Goal: Information Seeking & Learning: Learn about a topic

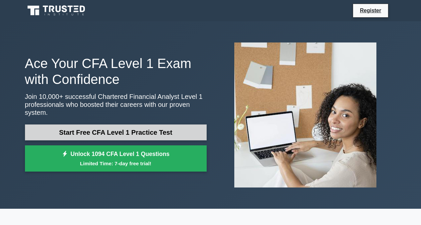
click at [164, 125] on link "Start Free CFA Level 1 Practice Test" at bounding box center [116, 133] width 182 height 16
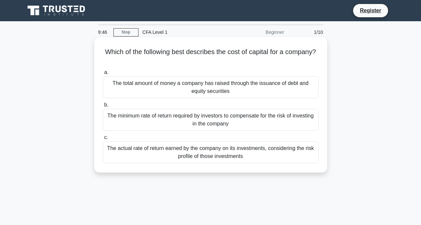
click at [211, 122] on div "The minimum rate of return required by investors to compensate for the risk of …" at bounding box center [211, 120] width 216 height 22
click at [103, 107] on input "b. The minimum rate of return required by investors to compensate for the risk …" at bounding box center [103, 105] width 0 height 4
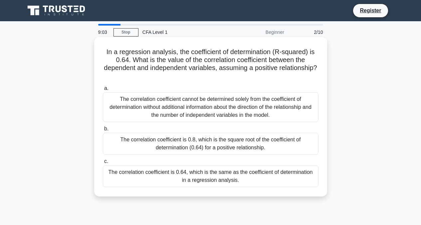
click at [233, 142] on div "The correlation coefficient is 0.8, which is the square root of the coefficient…" at bounding box center [211, 144] width 216 height 22
click at [103, 131] on input "b. The correlation coefficient is 0.8, which is the square root of the coeffici…" at bounding box center [103, 129] width 0 height 4
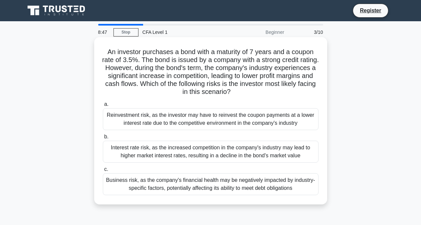
drag, startPoint x: 135, startPoint y: 68, endPoint x: 271, endPoint y: 93, distance: 139.0
click at [271, 93] on h5 "An investor purchases a bond with a maturity of 7 years and a coupon rate of 3.…" at bounding box center [210, 72] width 217 height 49
click at [208, 184] on div "Business risk, as the company's financial health may be negatively impacted by …" at bounding box center [211, 185] width 216 height 22
click at [103, 172] on input "c. Business risk, as the company's financial health may be negatively impacted …" at bounding box center [103, 170] width 0 height 4
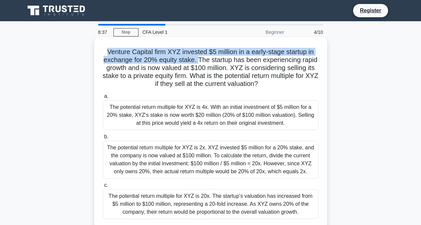
drag, startPoint x: 104, startPoint y: 52, endPoint x: 206, endPoint y: 62, distance: 101.9
click at [206, 62] on h5 "Venture Capital firm XYZ invested $5 million in a early-stage startup in exchan…" at bounding box center [210, 68] width 217 height 41
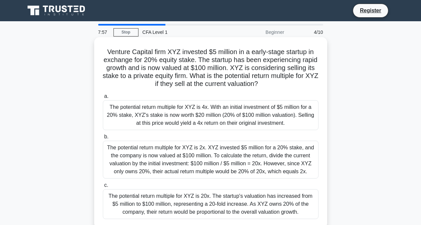
click at [229, 107] on div "The potential return multiple for XYZ is 4x. With an initial investment of $5 m…" at bounding box center [211, 115] width 216 height 30
click at [103, 99] on input "a. The potential return multiple for XYZ is 4x. With an initial investment of $…" at bounding box center [103, 96] width 0 height 4
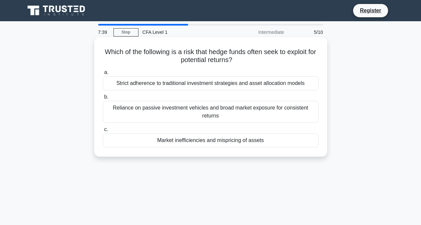
drag, startPoint x: 295, startPoint y: 52, endPoint x: 316, endPoint y: 62, distance: 23.2
click at [316, 62] on h5 "Which of the following is a risk that hedge funds often seek to exploit for pot…" at bounding box center [210, 56] width 217 height 17
click at [268, 141] on div "Market inefficiencies and mispricing of assets" at bounding box center [211, 141] width 216 height 14
click at [103, 132] on input "c. Market inefficiencies and mispricing of assets" at bounding box center [103, 130] width 0 height 4
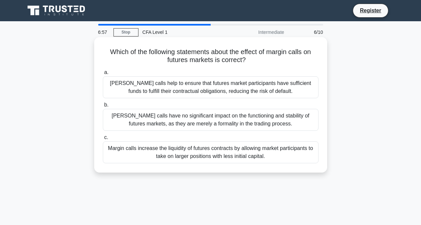
click at [225, 94] on div "Margin calls help to ensure that futures market participants have sufficient fu…" at bounding box center [211, 87] width 216 height 22
click at [103, 75] on input "a. Margin calls help to ensure that futures market participants have sufficient…" at bounding box center [103, 73] width 0 height 4
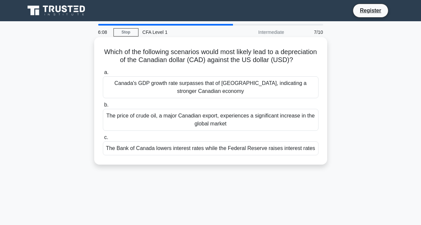
click at [212, 152] on div "The Bank of Canada lowers interest rates while the Federal Reserve raises inter…" at bounding box center [211, 149] width 216 height 14
click at [103, 140] on input "c. The Bank of Canada lowers interest rates while the Federal Reserve raises in…" at bounding box center [103, 138] width 0 height 4
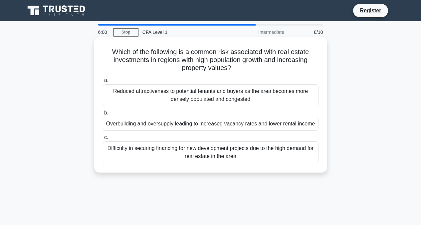
drag, startPoint x: 156, startPoint y: 61, endPoint x: 244, endPoint y: 72, distance: 89.5
click at [244, 72] on h5 "Which of the following is a common risk associated with real estate investments…" at bounding box center [210, 60] width 217 height 25
click at [213, 129] on div "Overbuilding and oversupply leading to increased vacancy rates and lower rental…" at bounding box center [211, 124] width 216 height 14
click at [103, 115] on input "b. Overbuilding and oversupply leading to increased vacancy rates and lower ren…" at bounding box center [103, 113] width 0 height 4
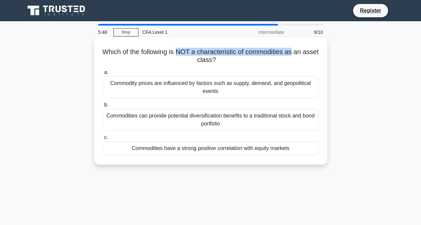
drag, startPoint x: 185, startPoint y: 52, endPoint x: 301, endPoint y: 46, distance: 115.9
click at [303, 44] on div "Which of the following is NOT a characteristic of commodities as an asset class…" at bounding box center [210, 101] width 227 height 122
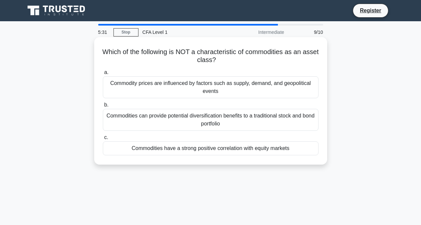
click at [210, 155] on div "Commodities have a strong positive correlation with equity markets" at bounding box center [211, 149] width 216 height 14
click at [103, 140] on input "c. Commodities have a strong positive correlation with equity markets" at bounding box center [103, 138] width 0 height 4
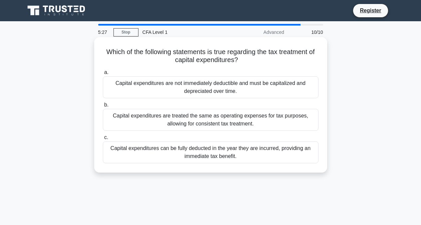
drag, startPoint x: 212, startPoint y: 52, endPoint x: 264, endPoint y: 59, distance: 52.7
click at [264, 59] on h5 "Which of the following statements is true regarding the tax treatment of capita…" at bounding box center [210, 56] width 217 height 17
click at [178, 93] on div "Capital expenditures are not immediately deductible and must be capitalized and…" at bounding box center [211, 87] width 216 height 22
click at [103, 75] on input "a. Capital expenditures are not immediately deductible and must be capitalized …" at bounding box center [103, 73] width 0 height 4
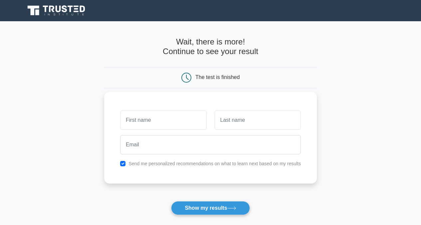
click at [179, 122] on input "text" at bounding box center [163, 120] width 86 height 19
type input "[PERSON_NAME]"
click at [283, 116] on input "text" at bounding box center [258, 120] width 86 height 19
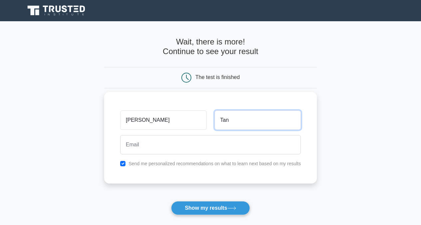
type input "Tan"
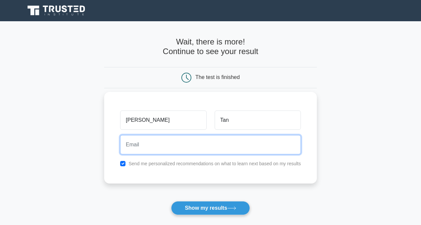
click at [242, 147] on input "email" at bounding box center [210, 144] width 181 height 19
type input "xinyi2020@hotmail.my"
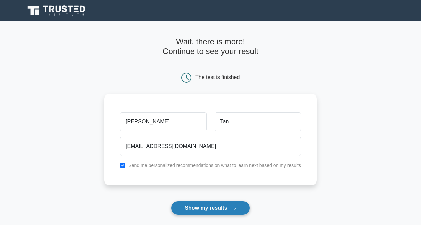
click at [193, 205] on button "Show my results" at bounding box center [210, 209] width 78 height 14
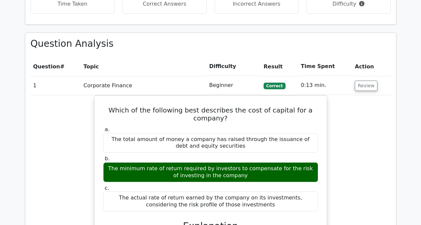
scroll to position [470, 0]
